Goal: Obtain resource: Obtain resource

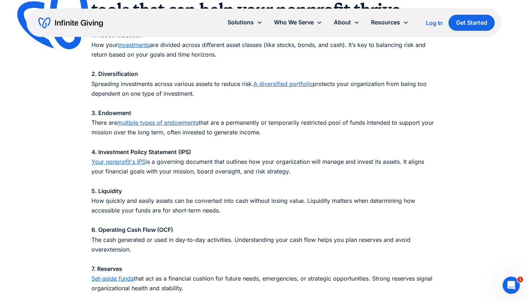
scroll to position [713, 0]
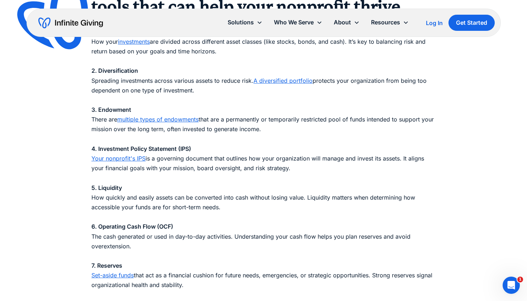
click at [131, 156] on link "Your nonprofit's IPS" at bounding box center [118, 158] width 54 height 7
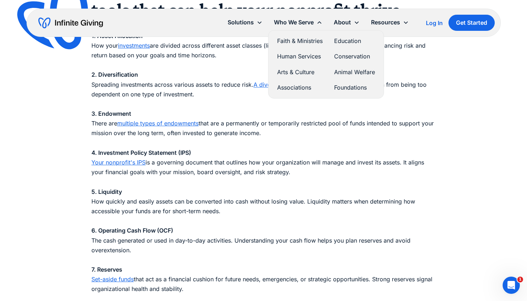
scroll to position [709, 0]
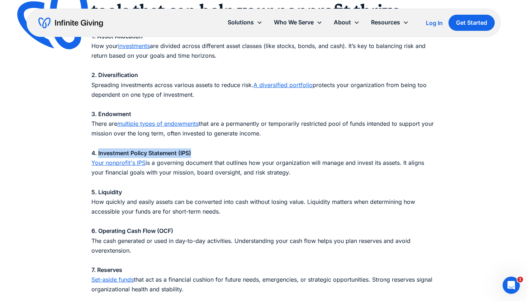
drag, startPoint x: 198, startPoint y: 151, endPoint x: 98, endPoint y: 152, distance: 100.0
click at [98, 152] on p "1. Asset Allocation How your investments are divided across different asset cla…" at bounding box center [263, 222] width 344 height 400
copy strong "Investment Policy Statement (IPS)"
drag, startPoint x: 89, startPoint y: 159, endPoint x: 313, endPoint y: 172, distance: 224.5
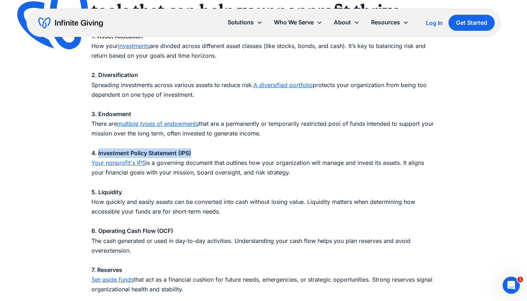
copy p "Your nonprofit's IPS is a governing document that outlines how your organizatio…"
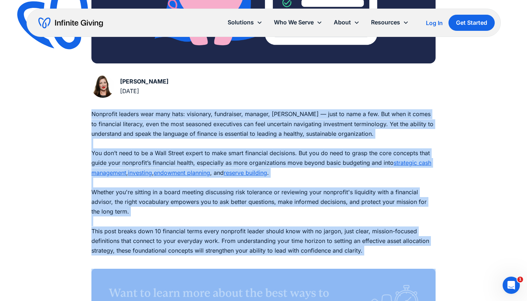
scroll to position [340, 0]
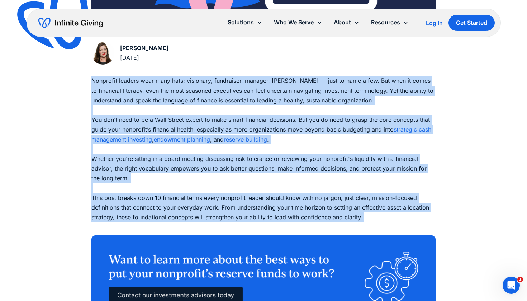
drag, startPoint x: 89, startPoint y: 173, endPoint x: 358, endPoint y: 224, distance: 273.1
copy p "Nonprofit leaders wear many hats: visionary, fundraiser, manager, steward — jus…"
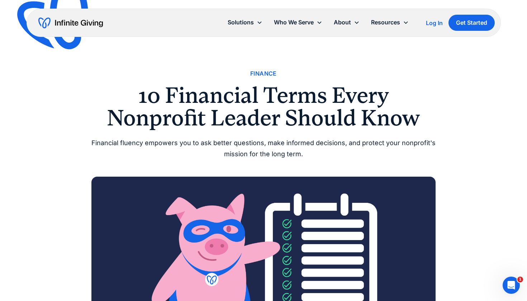
scroll to position [0, 0]
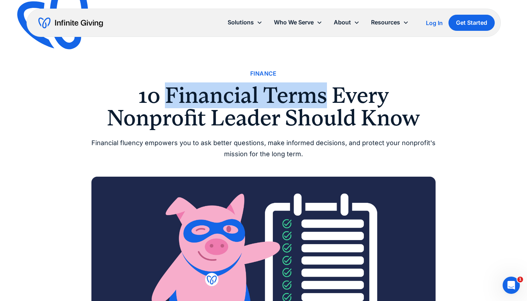
drag, startPoint x: 165, startPoint y: 89, endPoint x: 322, endPoint y: 99, distance: 157.0
click at [322, 99] on h1 "10 Financial Terms Every Nonprofit Leader Should Know" at bounding box center [263, 106] width 344 height 45
copy h1 "Financial Terms"
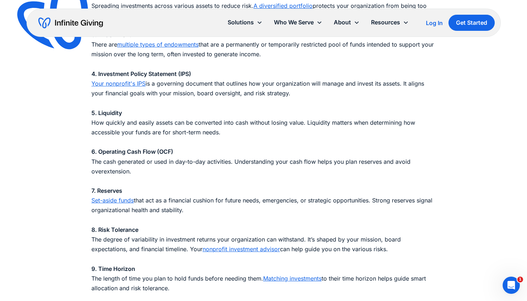
scroll to position [787, 0]
drag, startPoint x: 292, startPoint y: 93, endPoint x: 93, endPoint y: 79, distance: 199.9
click at [93, 79] on p "1. Asset Allocation How your investments are divided across different asset cla…" at bounding box center [263, 143] width 344 height 400
copy p "Your nonprofit's IPS is a governing document that outlines how your organizatio…"
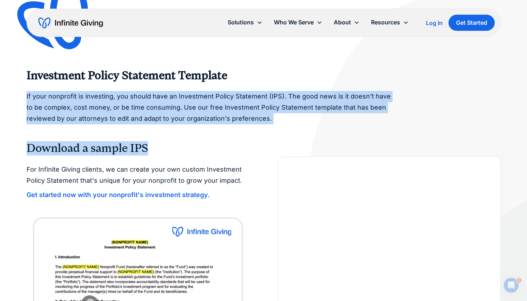
drag, startPoint x: 26, startPoint y: 90, endPoint x: 167, endPoint y: 206, distance: 182.2
click at [167, 206] on div "Investment Policy Statement Template If your nonprofit is investing, you should…" at bounding box center [264, 242] width 474 height 485
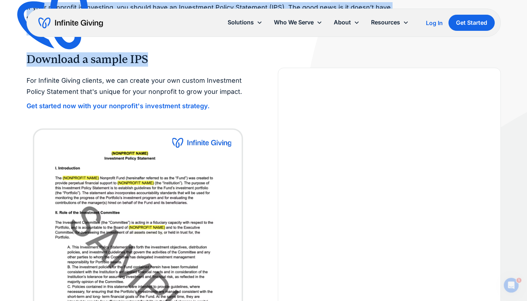
copy div "If your nonprofit is investing, you should have an Investment Policy Statement …"
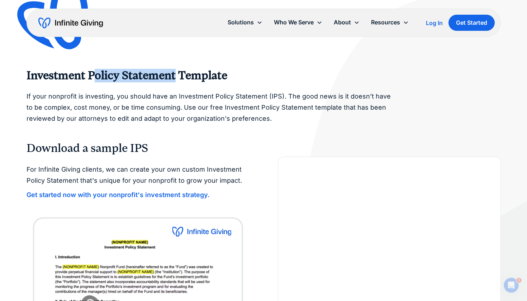
drag, startPoint x: 186, startPoint y: 78, endPoint x: 102, endPoint y: 74, distance: 84.4
click at [102, 74] on strong "Investment Policy Statement Template" at bounding box center [127, 75] width 201 height 13
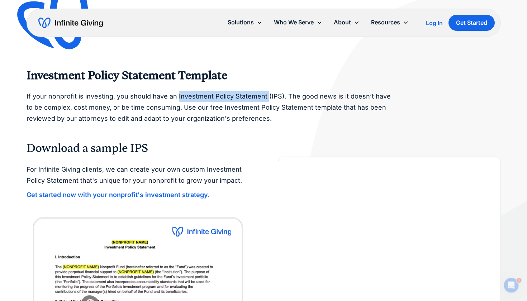
drag, startPoint x: 264, startPoint y: 95, endPoint x: 176, endPoint y: 93, distance: 87.9
click at [176, 93] on p "If your nonprofit is investing, you should have an Investment Policy Statement …" at bounding box center [210, 107] width 367 height 33
copy p "Investment Policy Statement"
